Goal: Task Accomplishment & Management: Manage account settings

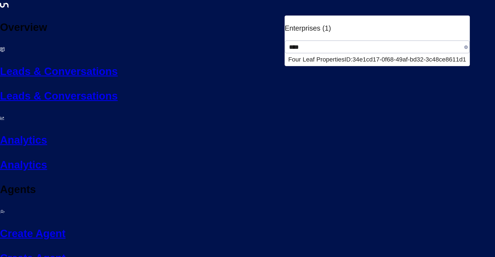
type input "****"
click at [425, 55] on div "Four Leaf Properties ID: 34e1cd17-0f68-49af-bd32-3c48ce8611d1" at bounding box center [377, 59] width 178 height 9
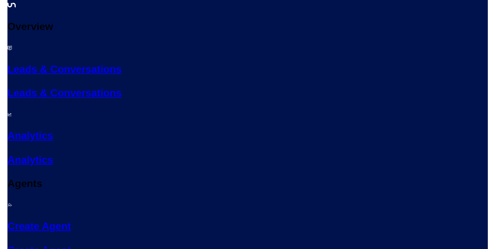
scroll to position [906, 0]
